Goal: Answer question/provide support

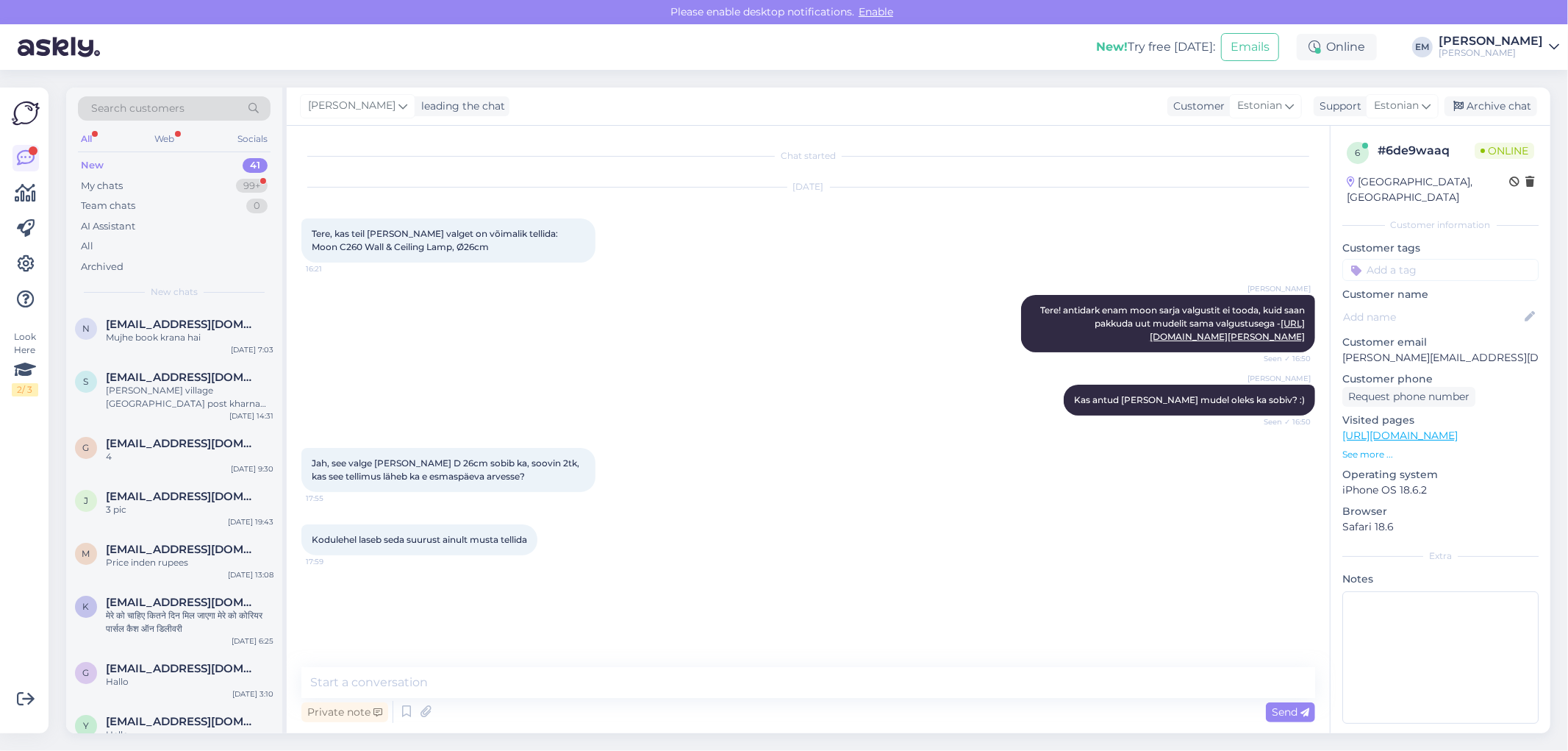
click at [677, 688] on textarea at bounding box center [808, 682] width 1014 height 31
type textarea "Jaa, läheb e-esmaspäeva arvesse :)"
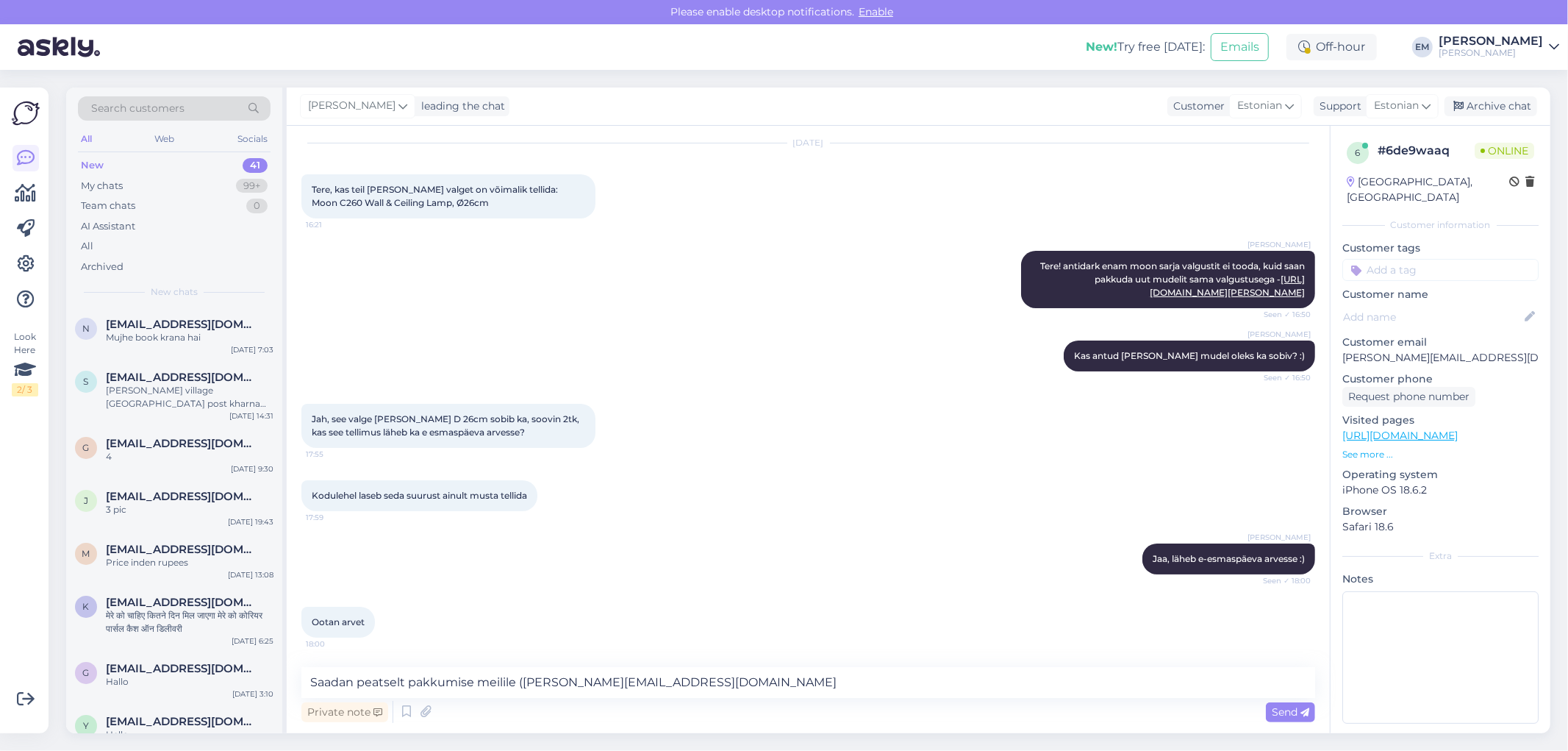
type textarea "Saadan peatselt pakkumise meilile ([PERSON_NAME][EMAIL_ADDRESS][DOMAIN_NAME])"
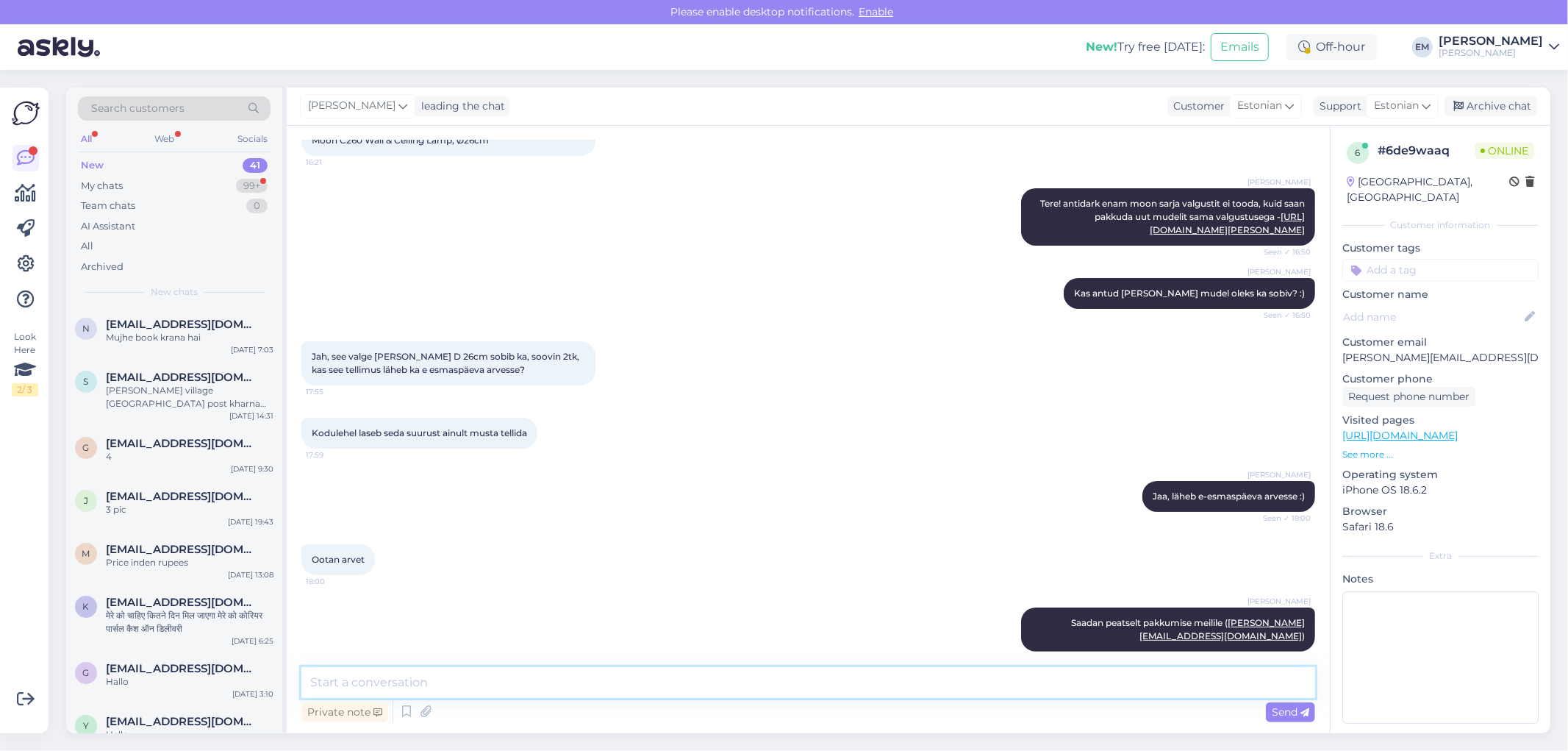
scroll to position [170, 0]
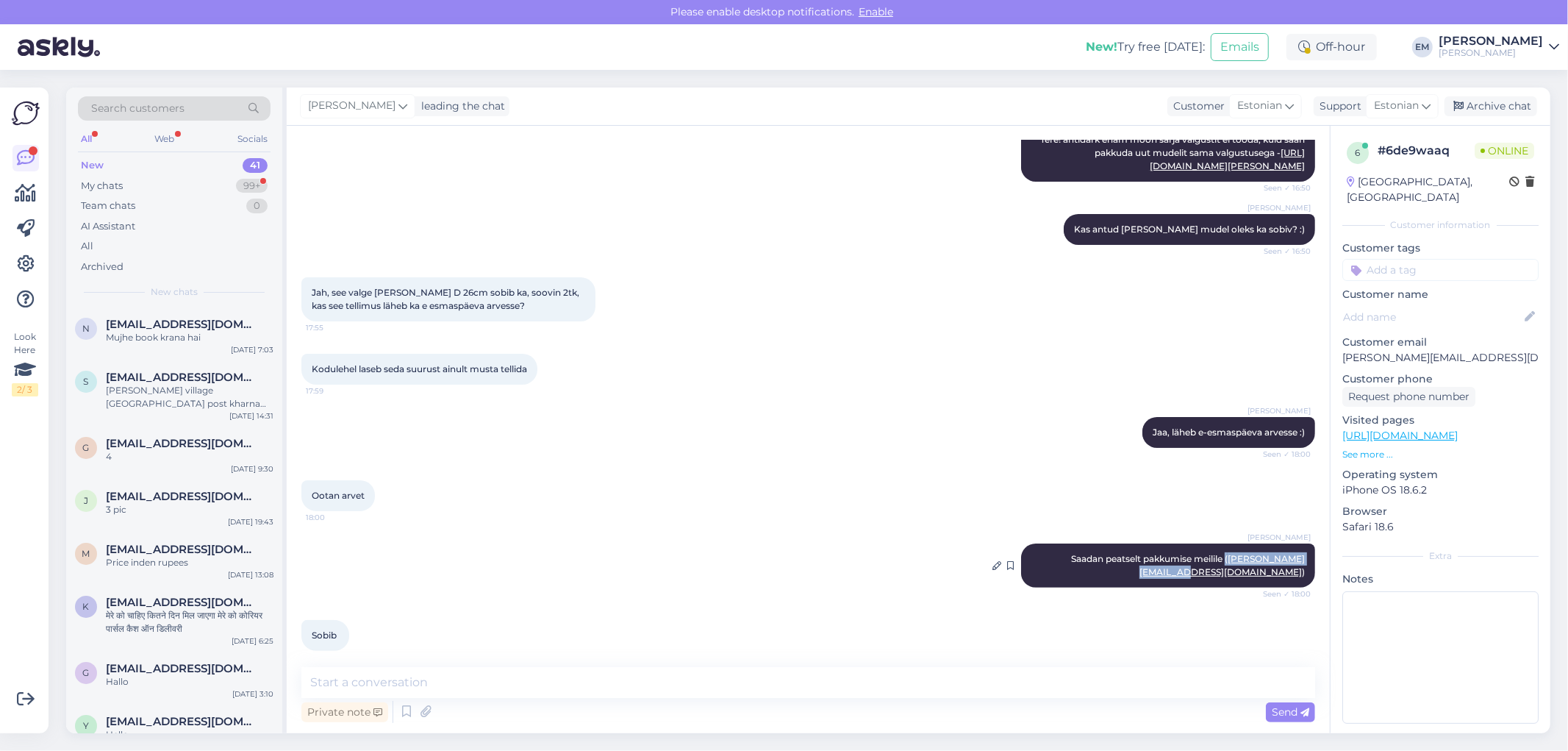
drag, startPoint x: 1290, startPoint y: 559, endPoint x: 1180, endPoint y: 565, distance: 110.2
click at [1180, 565] on div "ELKE Mööbel Saadan peatselt pakkumise meilile ( [PERSON_NAME][EMAIL_ADDRESS][DO…" at bounding box center [1169, 565] width 294 height 44
copy span "( [PERSON_NAME][EMAIL_ADDRESS][DOMAIN_NAME]"
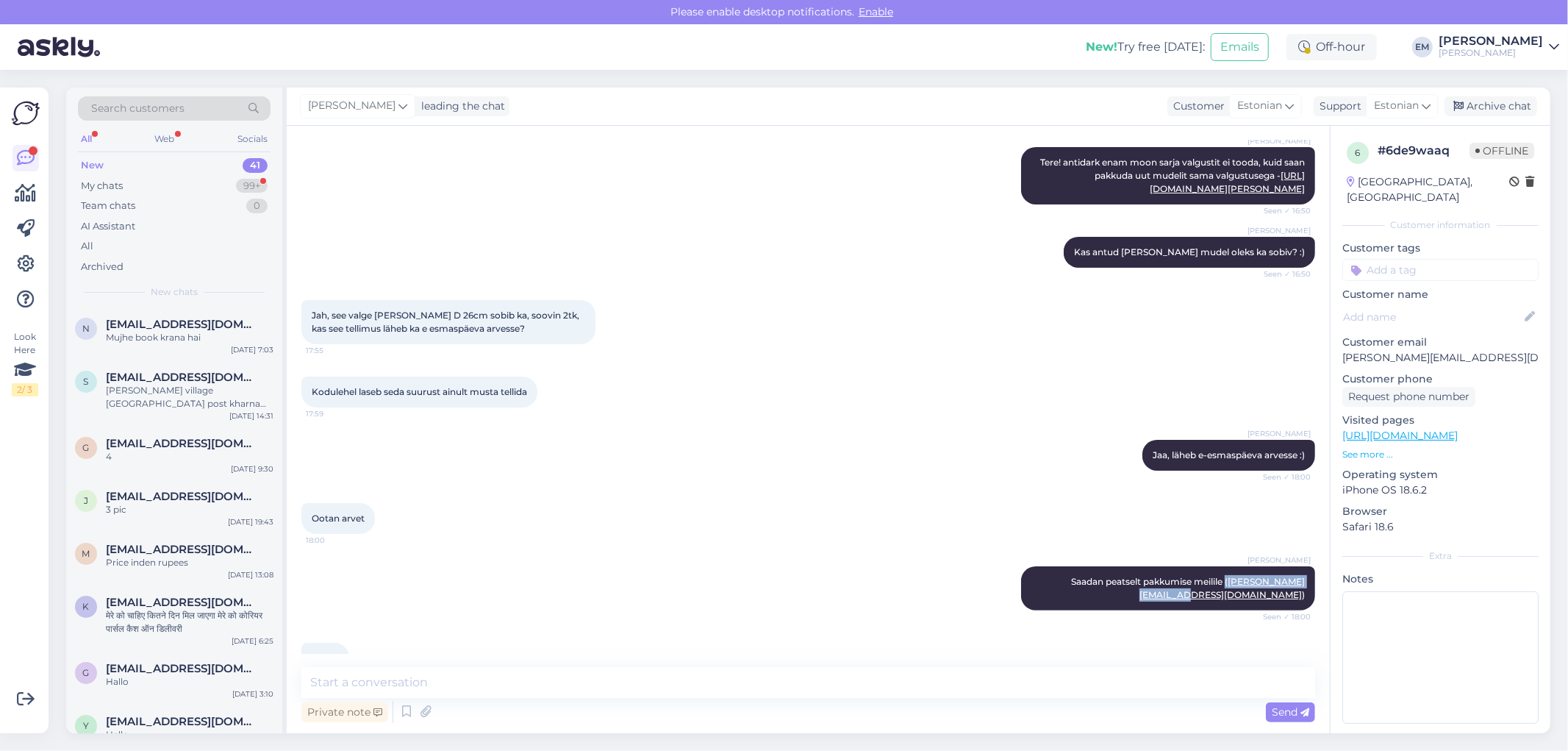
scroll to position [115, 0]
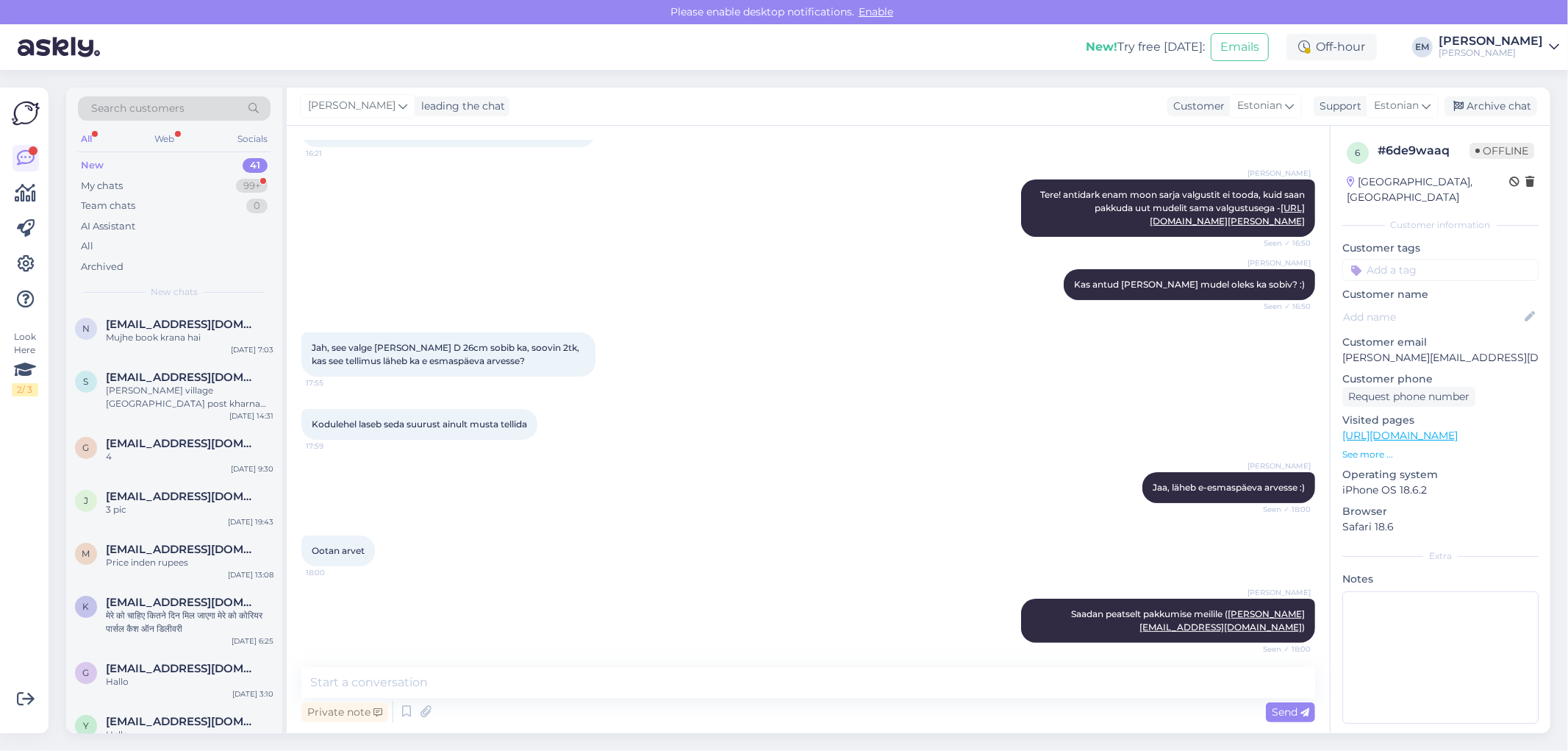
click at [987, 363] on div "Jah, see valge [PERSON_NAME] D 26cm sobib ka, soovin 2tk, kas see tellimus lähe…" at bounding box center [808, 355] width 1014 height 77
click at [1150, 220] on link "[URL][DOMAIN_NAME][PERSON_NAME]" at bounding box center [1227, 214] width 155 height 24
click at [135, 178] on div "My chats 99+" at bounding box center [174, 186] width 193 height 21
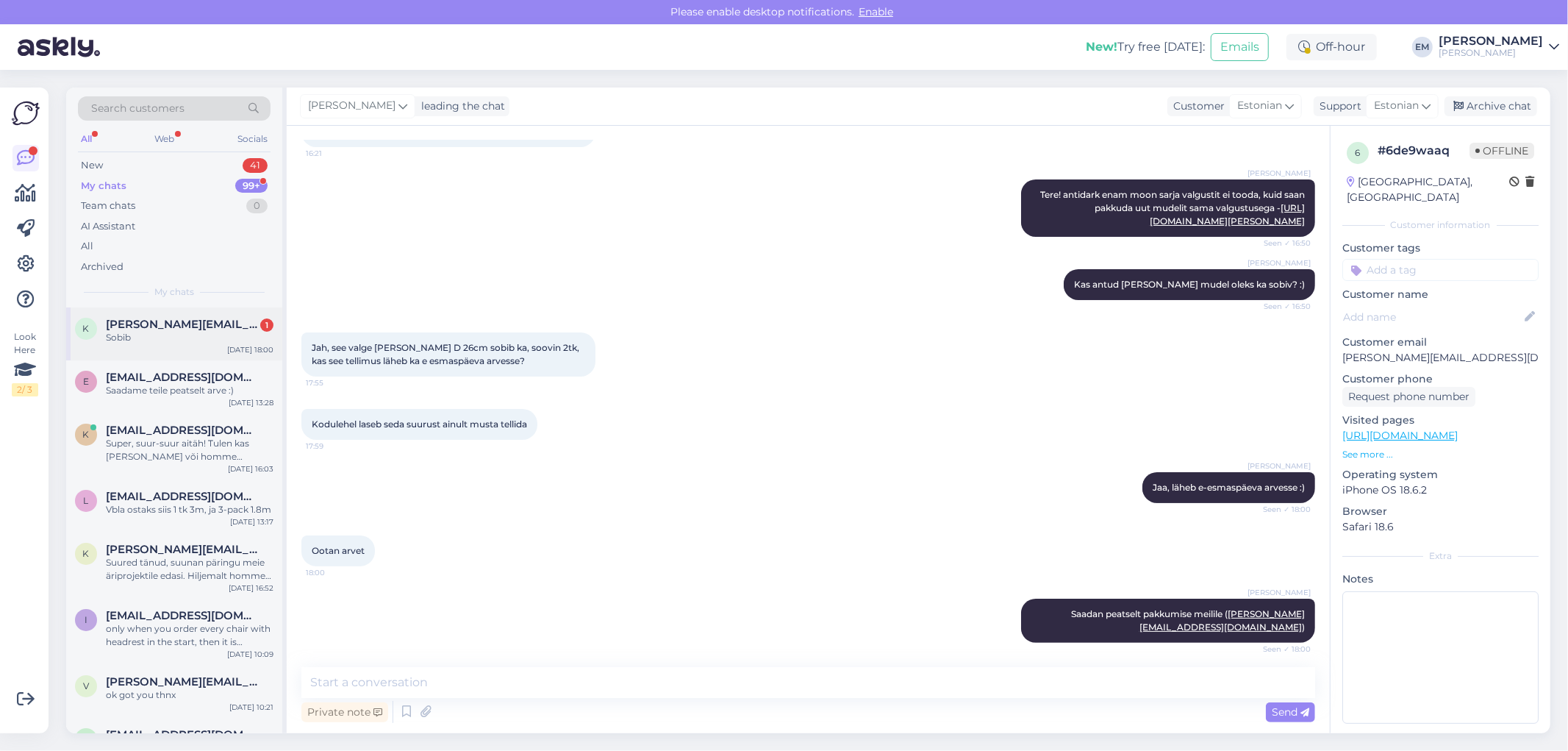
click at [157, 329] on span "[PERSON_NAME][EMAIL_ADDRESS][DOMAIN_NAME]" at bounding box center [183, 324] width 153 height 13
